Goal: Use online tool/utility: Utilize a website feature to perform a specific function

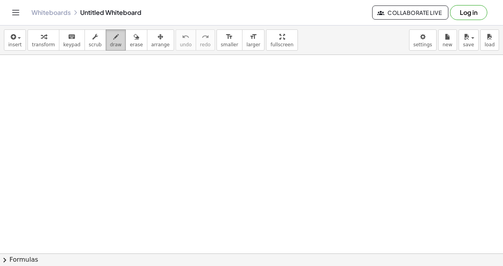
click at [113, 38] on icon "button" at bounding box center [115, 36] width 5 height 9
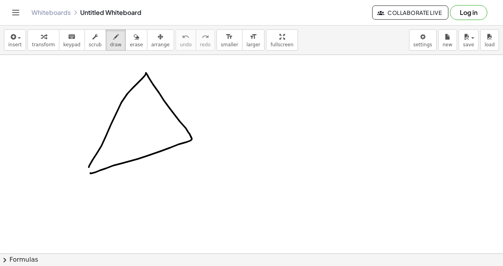
click at [20, 43] on span "insert" at bounding box center [14, 44] width 13 height 5
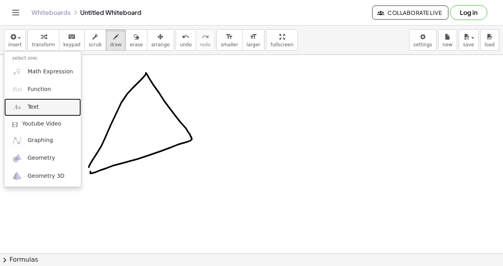
click at [42, 110] on link "Text" at bounding box center [42, 108] width 77 height 18
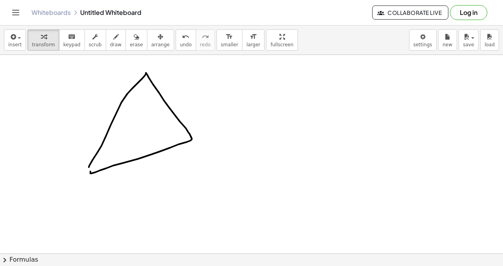
click at [92, 84] on div at bounding box center [109, 88] width 118 height 27
click at [77, 93] on div at bounding box center [109, 88] width 118 height 27
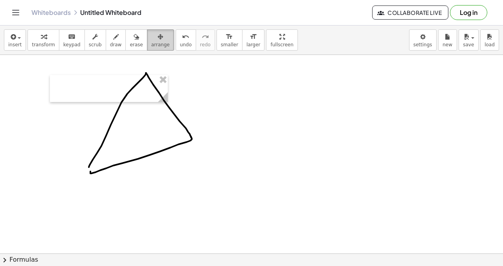
click at [161, 35] on div "button" at bounding box center [160, 36] width 18 height 9
drag, startPoint x: 160, startPoint y: 98, endPoint x: 190, endPoint y: 99, distance: 30.3
drag, startPoint x: 169, startPoint y: 109, endPoint x: 182, endPoint y: 108, distance: 12.6
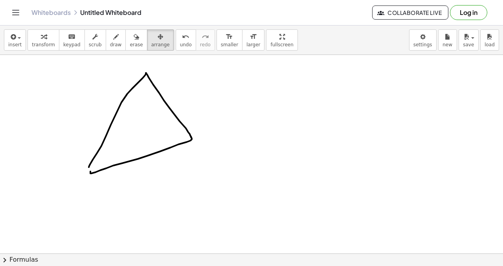
drag, startPoint x: 140, startPoint y: 155, endPoint x: 177, endPoint y: 169, distance: 39.8
click at [133, 32] on icon "button" at bounding box center [135, 36] width 5 height 9
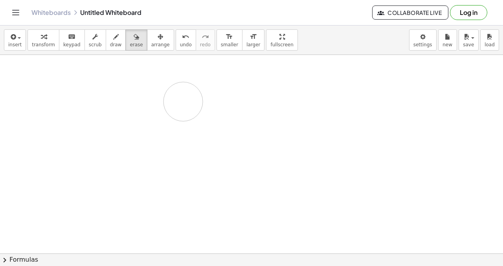
drag, startPoint x: 141, startPoint y: 70, endPoint x: 185, endPoint y: 102, distance: 55.0
click at [225, 40] on div "format_size" at bounding box center [229, 36] width 17 height 9
click at [249, 35] on icon "format_size" at bounding box center [252, 36] width 7 height 9
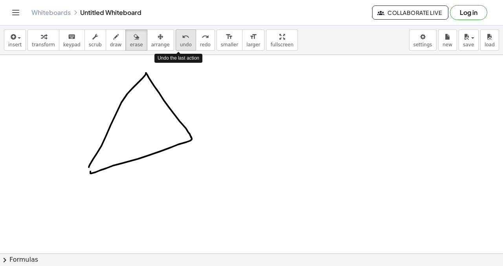
click at [180, 42] on span "undo" at bounding box center [186, 44] width 12 height 5
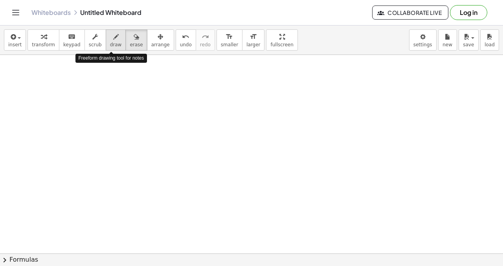
click at [113, 38] on icon "button" at bounding box center [115, 36] width 5 height 9
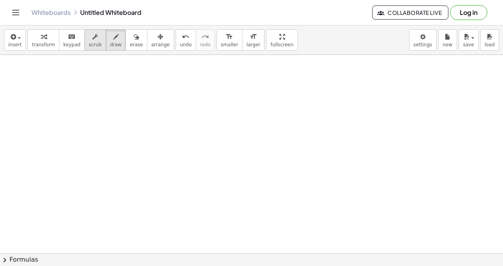
click at [96, 42] on span "scrub" at bounding box center [95, 44] width 13 height 5
click at [13, 46] on span "insert" at bounding box center [14, 44] width 13 height 5
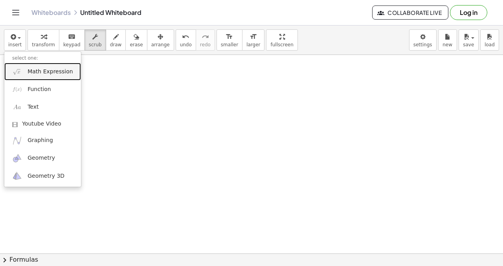
click at [30, 74] on span "Math Expression" at bounding box center [49, 72] width 45 height 8
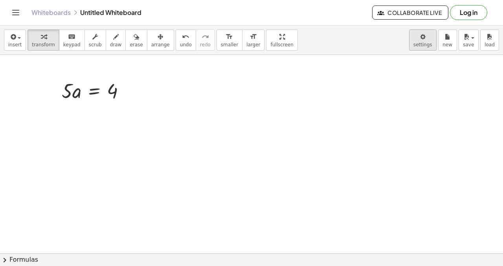
click at [428, 38] on body "Graspable Math Activities Get Started Activity Bank Assigned Work Classes White…" at bounding box center [251, 133] width 503 height 266
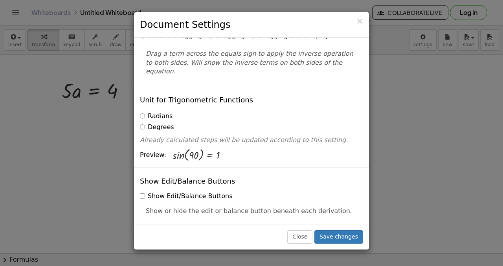
scroll to position [58, 0]
click at [380, 111] on div "× Document Settings These settings are saved with the document you are currentl…" at bounding box center [251, 133] width 503 height 266
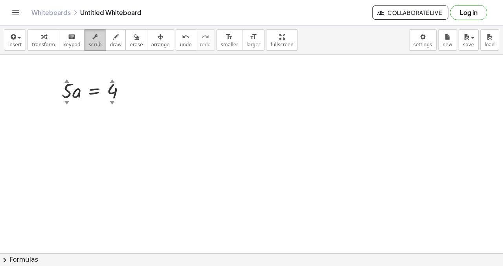
click at [91, 42] on span "scrub" at bounding box center [95, 44] width 13 height 5
click at [65, 100] on div "▼" at bounding box center [66, 102] width 5 height 7
click at [67, 102] on div "▼" at bounding box center [66, 102] width 5 height 7
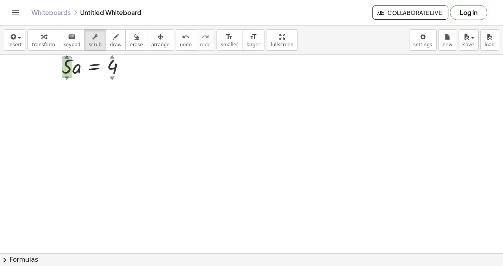
scroll to position [0, 0]
click at [74, 117] on div at bounding box center [251, 253] width 503 height 397
click at [66, 82] on div "▲" at bounding box center [66, 80] width 5 height 7
click at [112, 87] on div at bounding box center [97, 90] width 78 height 27
drag, startPoint x: 111, startPoint y: 88, endPoint x: 61, endPoint y: 77, distance: 50.9
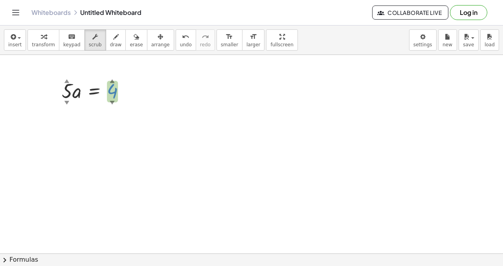
click at [61, 77] on div "· 5 ▲ ▼ · a = 4 ▲ ▼" at bounding box center [94, 90] width 88 height 31
click at [165, 125] on div at bounding box center [251, 253] width 503 height 397
click at [47, 43] on span "transform" at bounding box center [43, 44] width 23 height 5
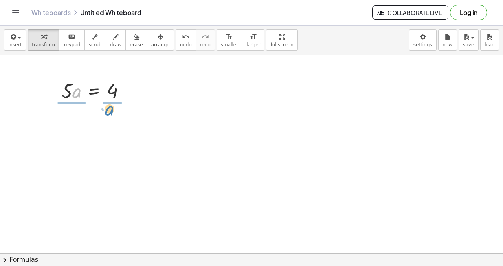
drag, startPoint x: 77, startPoint y: 93, endPoint x: 110, endPoint y: 110, distance: 37.4
drag, startPoint x: 69, startPoint y: 132, endPoint x: 75, endPoint y: 114, distance: 18.6
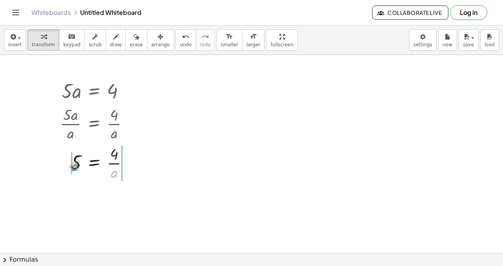
drag, startPoint x: 115, startPoint y: 171, endPoint x: 77, endPoint y: 164, distance: 38.7
click at [77, 164] on div at bounding box center [97, 162] width 83 height 39
click at [64, 201] on div at bounding box center [102, 201] width 92 height 39
drag, startPoint x: 67, startPoint y: 205, endPoint x: 82, endPoint y: 203, distance: 15.4
drag, startPoint x: 128, startPoint y: 203, endPoint x: 119, endPoint y: 211, distance: 12.0
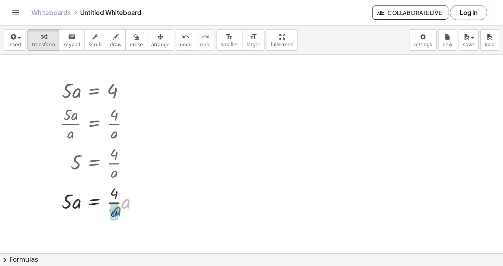
click at [119, 211] on div at bounding box center [102, 201] width 92 height 39
click at [131, 125] on div at bounding box center [131, 124] width 9 height 9
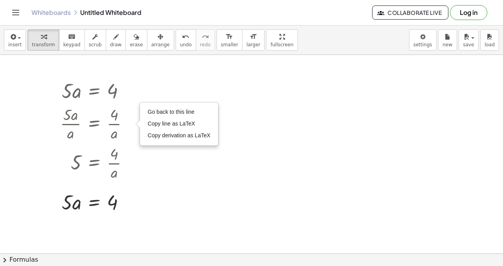
click at [237, 89] on div at bounding box center [251, 253] width 503 height 397
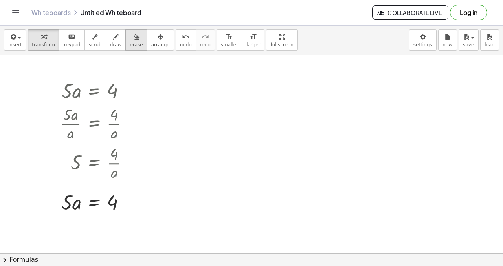
click at [133, 39] on icon "button" at bounding box center [135, 36] width 5 height 9
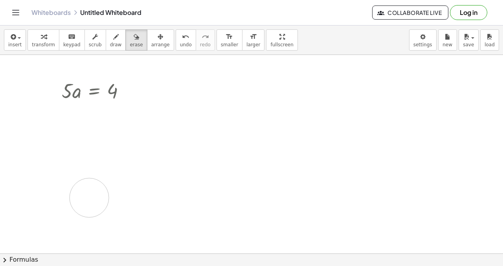
drag, startPoint x: 64, startPoint y: 123, endPoint x: 156, endPoint y: 223, distance: 135.6
click at [156, 223] on div at bounding box center [251, 253] width 503 height 397
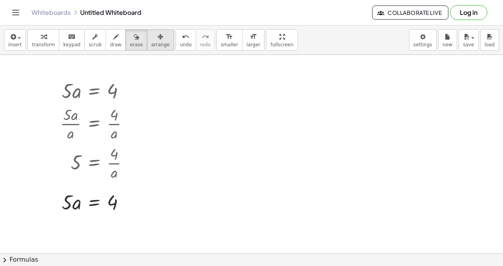
click at [159, 49] on button "arrange" at bounding box center [160, 39] width 27 height 21
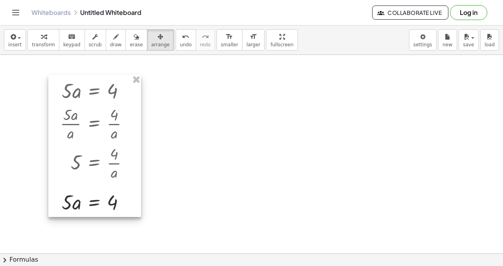
click at [102, 181] on div at bounding box center [94, 146] width 93 height 142
click at [245, 155] on div at bounding box center [251, 253] width 503 height 397
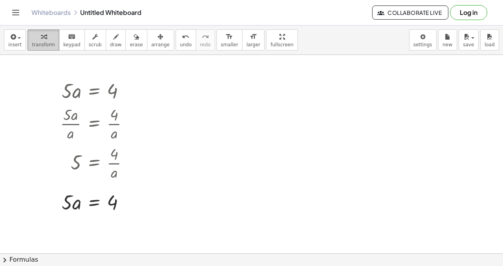
click at [53, 43] on button "transform" at bounding box center [43, 39] width 32 height 21
click at [73, 94] on div at bounding box center [97, 90] width 83 height 27
click at [92, 91] on div at bounding box center [97, 90] width 83 height 27
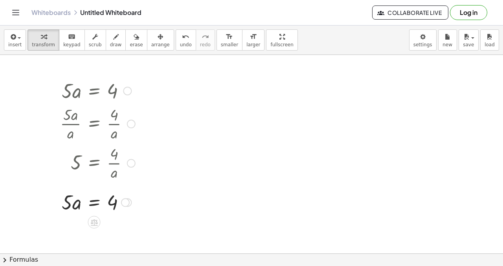
click at [92, 91] on div at bounding box center [97, 90] width 83 height 27
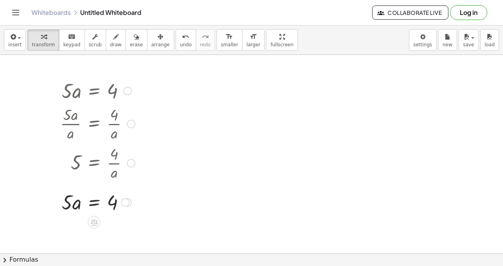
click at [92, 91] on div at bounding box center [97, 90] width 83 height 27
click at [92, 123] on div at bounding box center [97, 123] width 83 height 39
click at [89, 200] on div at bounding box center [97, 201] width 83 height 27
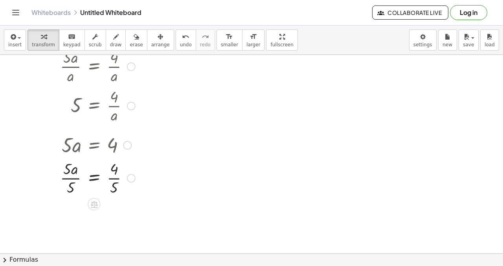
scroll to position [58, 0]
drag, startPoint x: 70, startPoint y: 187, endPoint x: 66, endPoint y: 169, distance: 18.2
drag, startPoint x: 113, startPoint y: 225, endPoint x: 114, endPoint y: 213, distance: 12.2
click at [114, 213] on div at bounding box center [97, 216] width 83 height 39
click at [91, 218] on div at bounding box center [97, 216] width 83 height 39
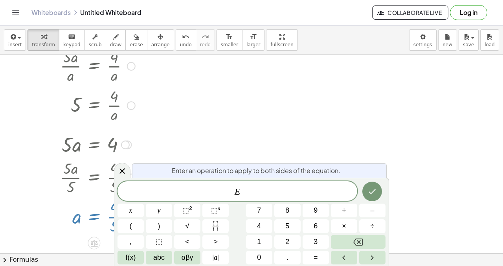
click at [297, 139] on div at bounding box center [251, 195] width 503 height 397
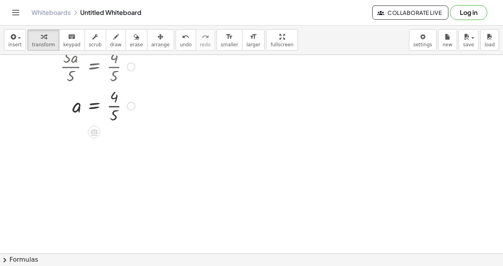
scroll to position [111, 0]
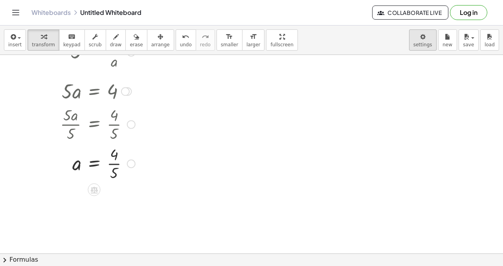
click at [426, 43] on body "Graspable Math Activities Get Started Activity Bank Assigned Work Classes White…" at bounding box center [251, 133] width 503 height 266
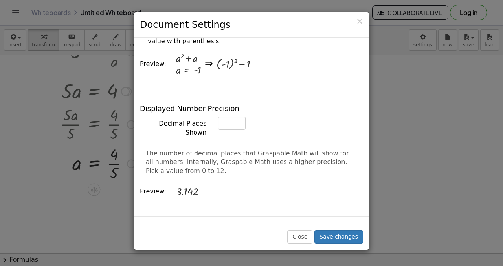
scroll to position [0, 0]
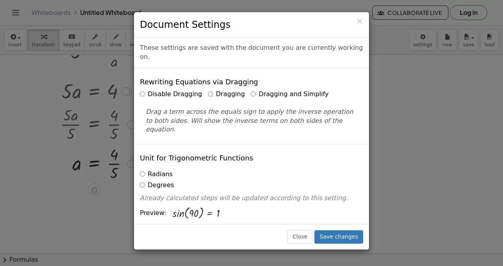
click at [272, 90] on label "Dragging and Simplify" at bounding box center [289, 94] width 78 height 9
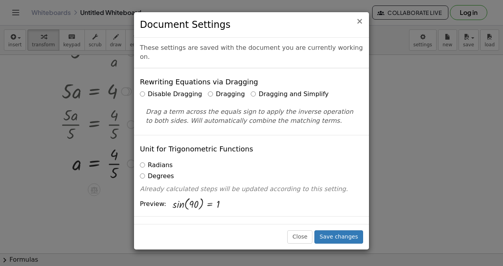
click at [361, 20] on span "×" at bounding box center [359, 20] width 7 height 9
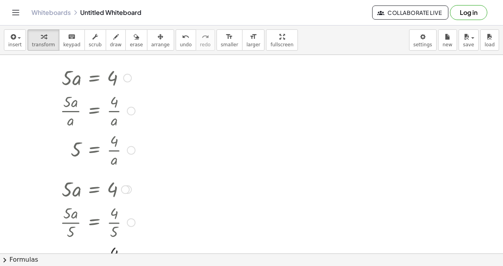
scroll to position [6, 0]
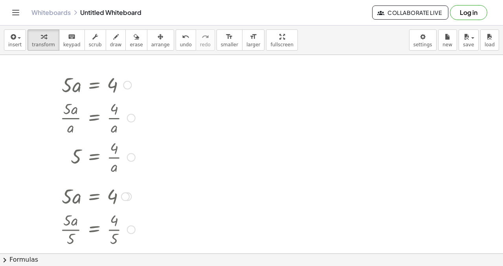
drag, startPoint x: 75, startPoint y: 89, endPoint x: 111, endPoint y: 82, distance: 36.0
click at [111, 82] on div at bounding box center [97, 84] width 83 height 27
drag, startPoint x: 90, startPoint y: 84, endPoint x: 66, endPoint y: 80, distance: 23.9
click at [66, 80] on div at bounding box center [97, 84] width 83 height 27
click at [127, 85] on div at bounding box center [127, 85] width 9 height 9
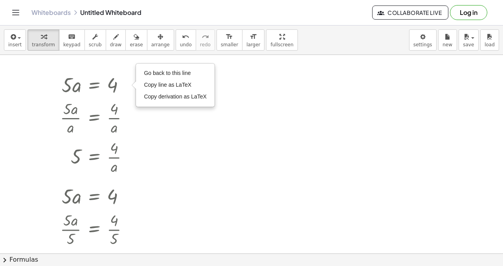
click at [211, 142] on div at bounding box center [251, 247] width 503 height 397
